Goal: Find specific page/section: Find specific page/section

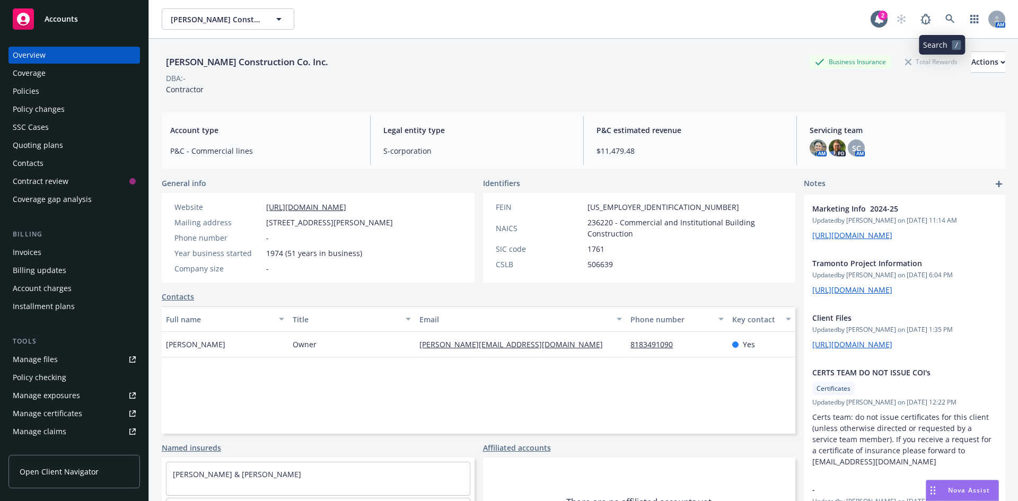
click at [945, 19] on icon at bounding box center [950, 19] width 10 height 10
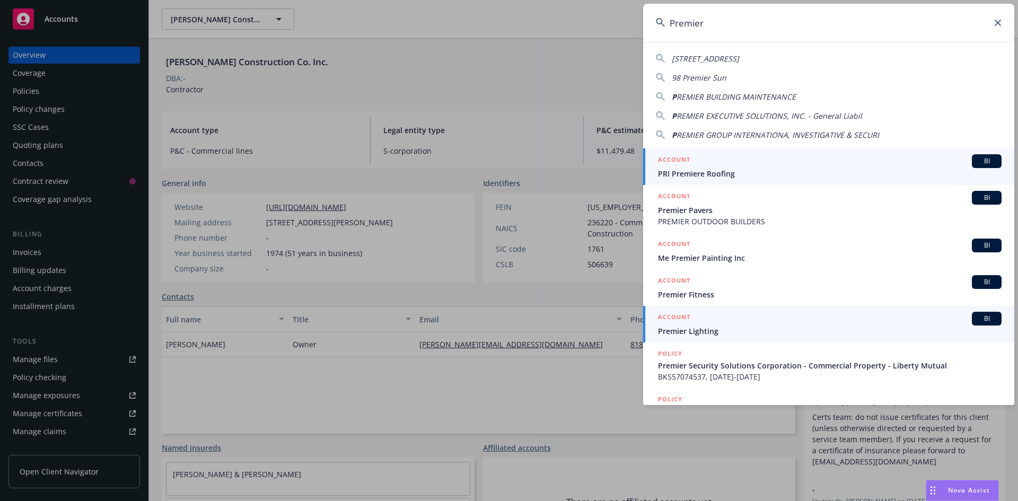
type input "Premier"
click at [765, 325] on span "Premier Lighting" at bounding box center [829, 330] width 343 height 11
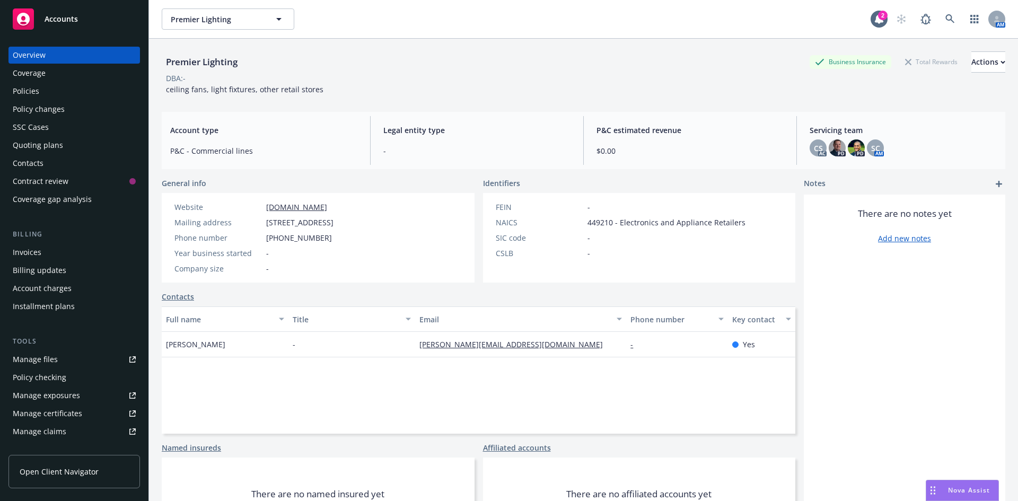
click at [85, 94] on div "Policies" at bounding box center [74, 91] width 123 height 17
